Goal: Transaction & Acquisition: Download file/media

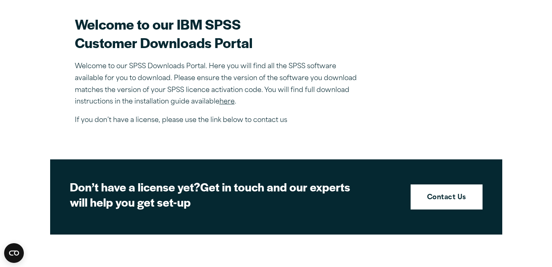
scroll to position [246, 0]
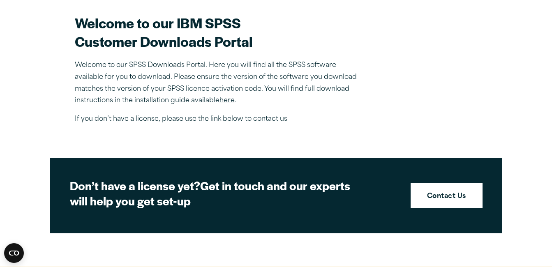
click at [225, 100] on link "here" at bounding box center [226, 100] width 15 height 7
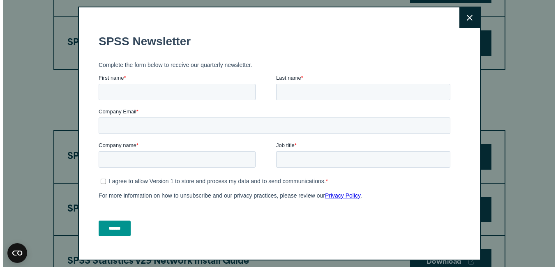
scroll to position [739, 0]
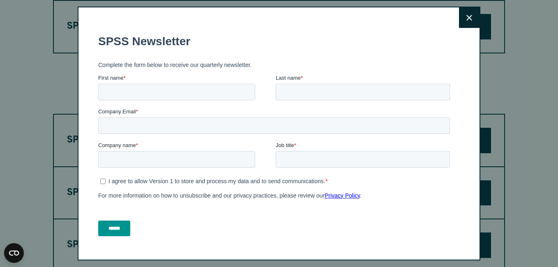
click at [459, 16] on button "Close" at bounding box center [469, 17] width 21 height 21
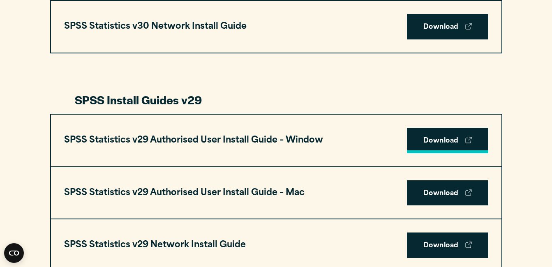
click at [459, 151] on link "Download" at bounding box center [447, 140] width 81 height 25
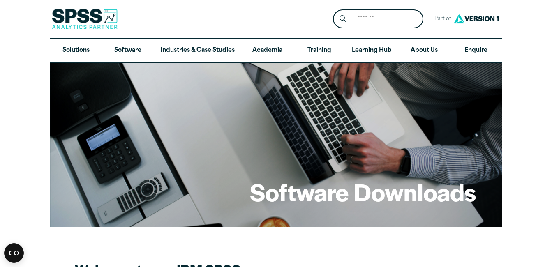
drag, startPoint x: 550, startPoint y: 27, endPoint x: 555, endPoint y: 56, distance: 29.2
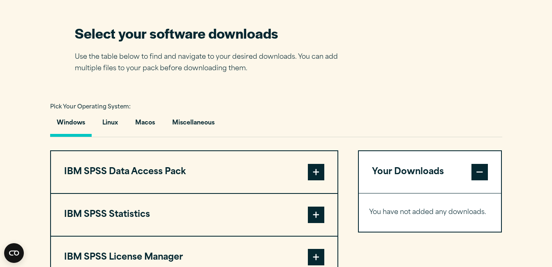
scroll to position [520, 0]
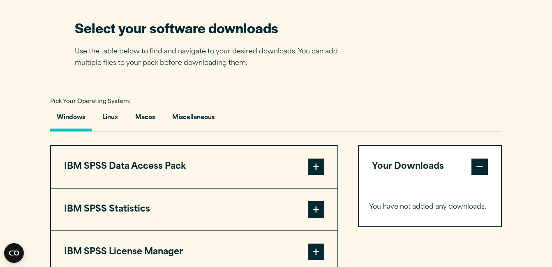
click at [317, 209] on span at bounding box center [316, 209] width 16 height 16
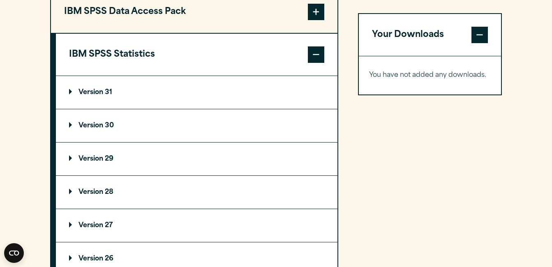
scroll to position [678, 0]
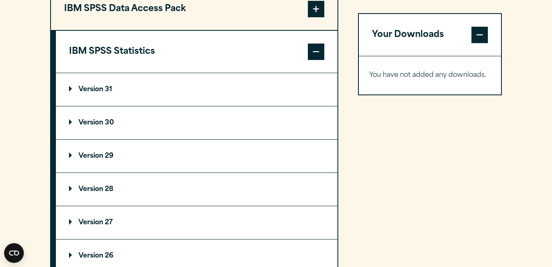
click at [110, 154] on p "Version 29" at bounding box center [91, 156] width 44 height 7
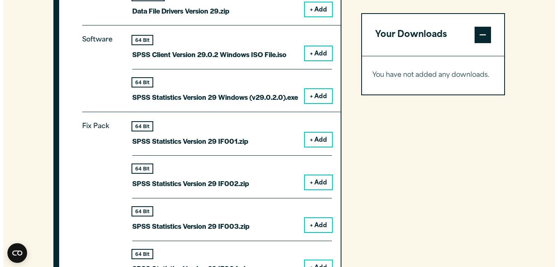
scroll to position [845, 0]
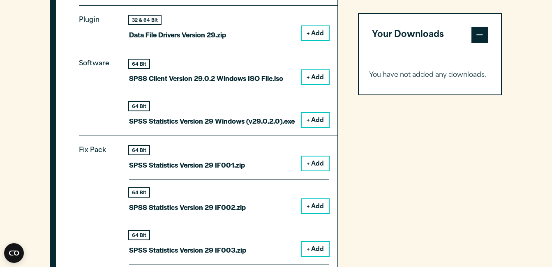
click at [320, 119] on button "+ Add" at bounding box center [314, 120] width 27 height 14
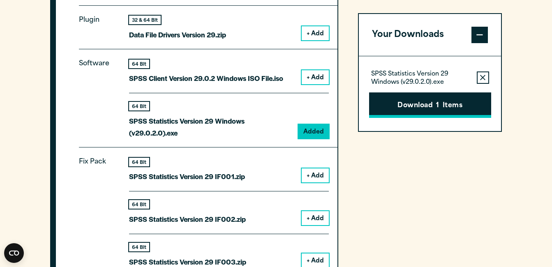
click at [408, 115] on button "Download 1 Items" at bounding box center [430, 104] width 122 height 25
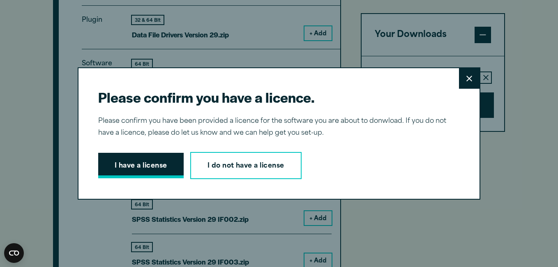
click at [127, 172] on button "I have a license" at bounding box center [140, 165] width 85 height 25
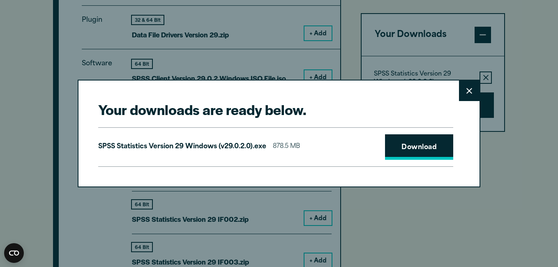
click at [423, 143] on link "Download" at bounding box center [419, 146] width 68 height 25
